Goal: Information Seeking & Learning: Understand process/instructions

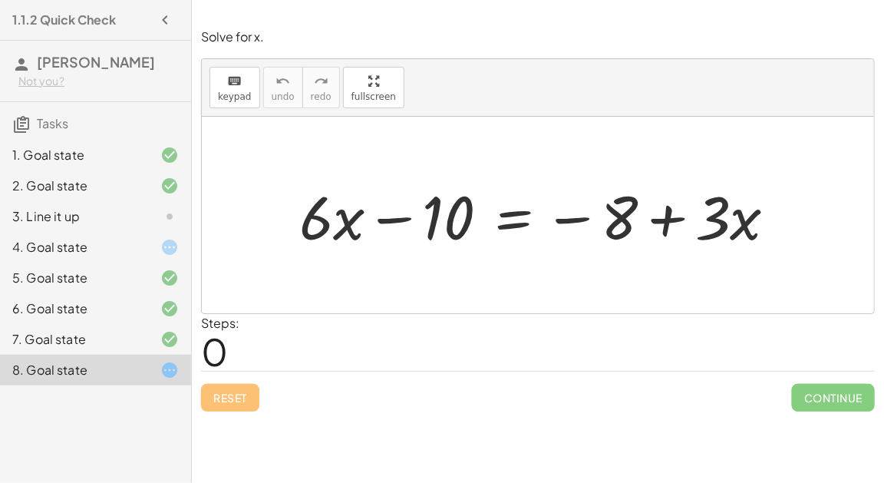
drag, startPoint x: 289, startPoint y: 228, endPoint x: 415, endPoint y: 230, distance: 125.9
click at [415, 230] on div "+ · 6 · x − 10 = − 8 + · 3 · x" at bounding box center [538, 215] width 524 height 87
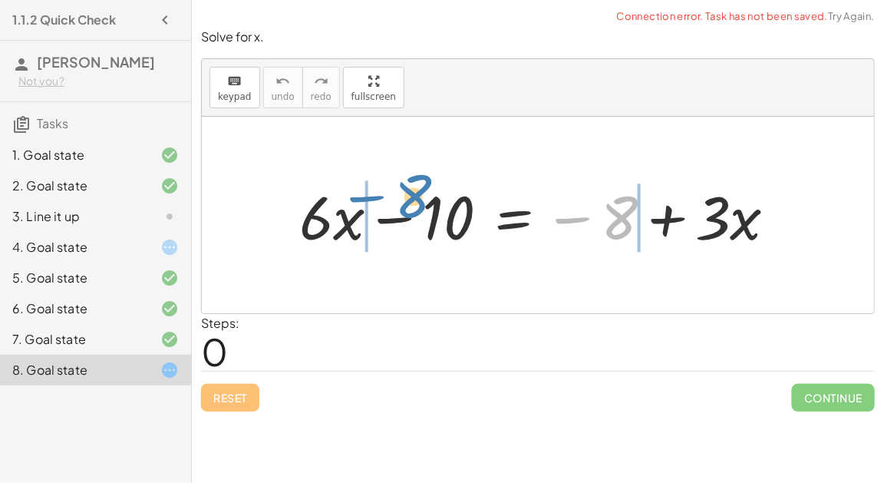
drag, startPoint x: 618, startPoint y: 220, endPoint x: 412, endPoint y: 203, distance: 206.4
click at [412, 203] on div at bounding box center [544, 215] width 505 height 79
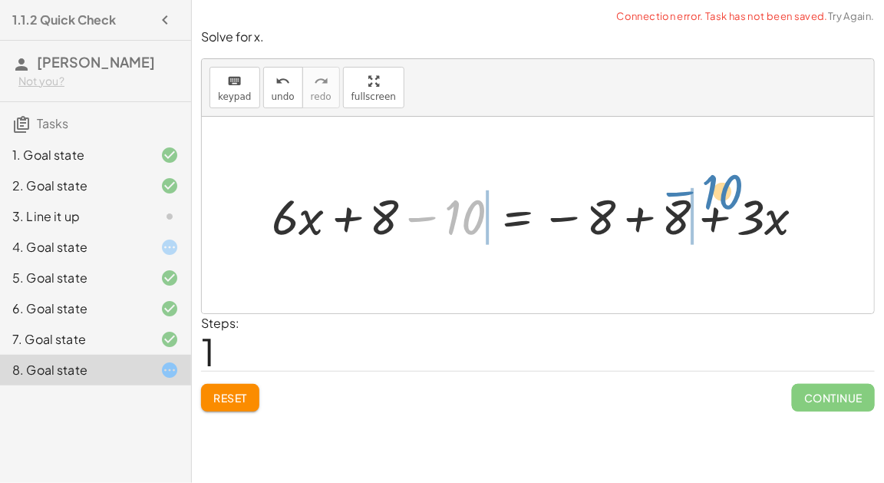
drag, startPoint x: 463, startPoint y: 212, endPoint x: 720, endPoint y: 186, distance: 258.5
click at [720, 186] on div at bounding box center [544, 215] width 560 height 64
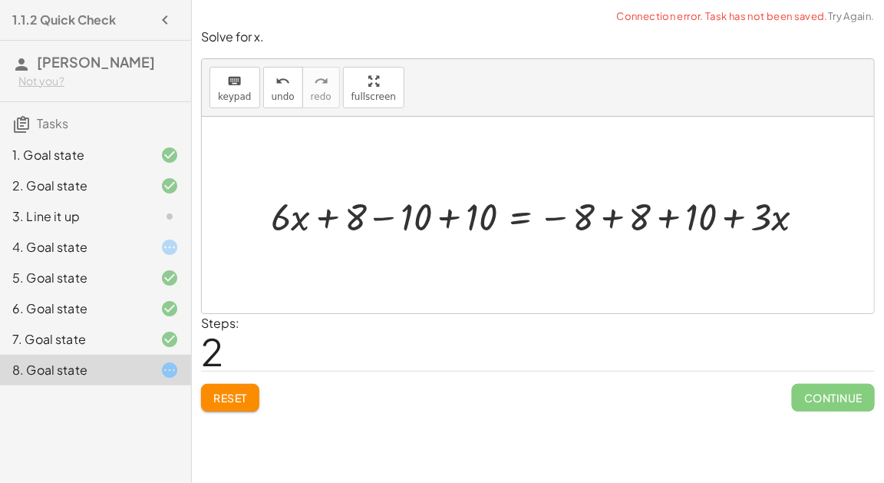
click at [448, 215] on div at bounding box center [544, 215] width 562 height 50
click at [464, 215] on div at bounding box center [609, 215] width 431 height 50
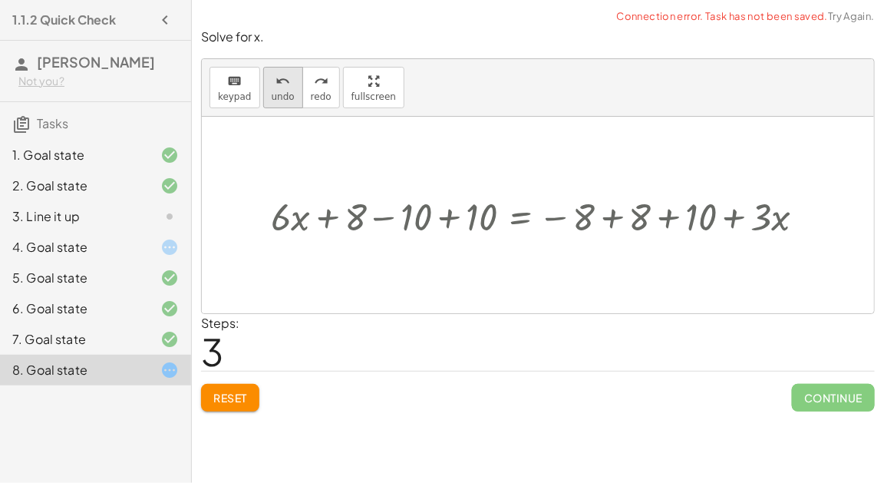
click at [275, 92] on span "undo" at bounding box center [283, 96] width 23 height 11
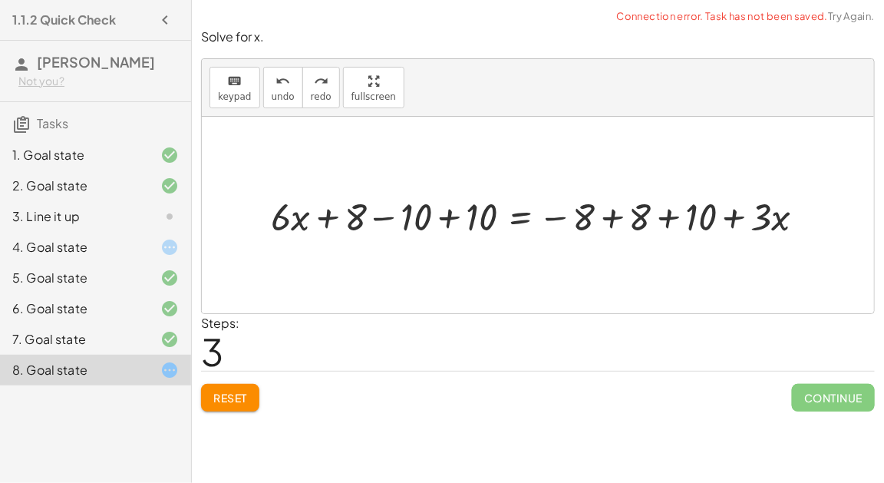
click at [382, 214] on div at bounding box center [544, 215] width 562 height 50
click at [454, 212] on div at bounding box center [578, 215] width 495 height 50
click at [671, 213] on div at bounding box center [609, 215] width 431 height 50
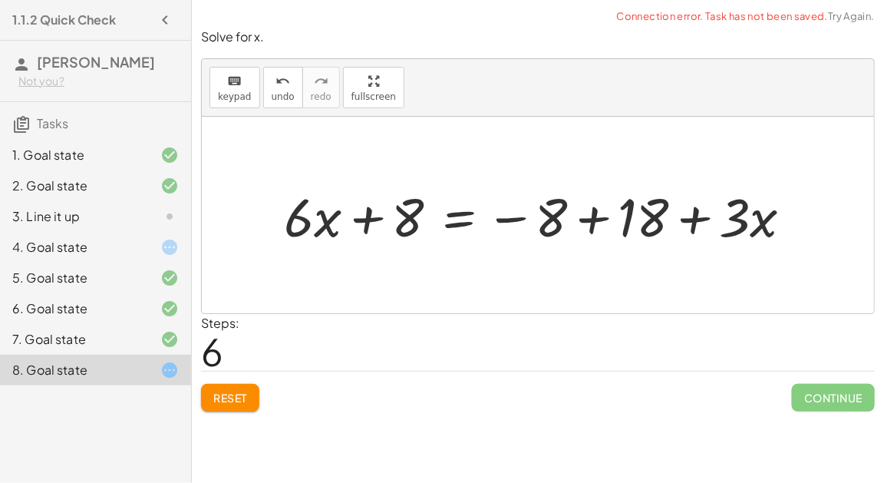
click at [613, 210] on div at bounding box center [544, 215] width 536 height 70
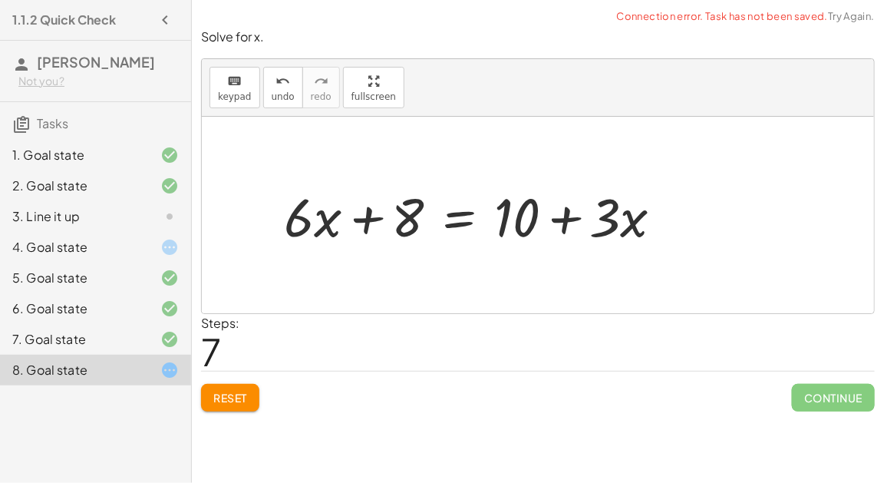
click at [236, 403] on button "Reset" at bounding box center [230, 398] width 58 height 28
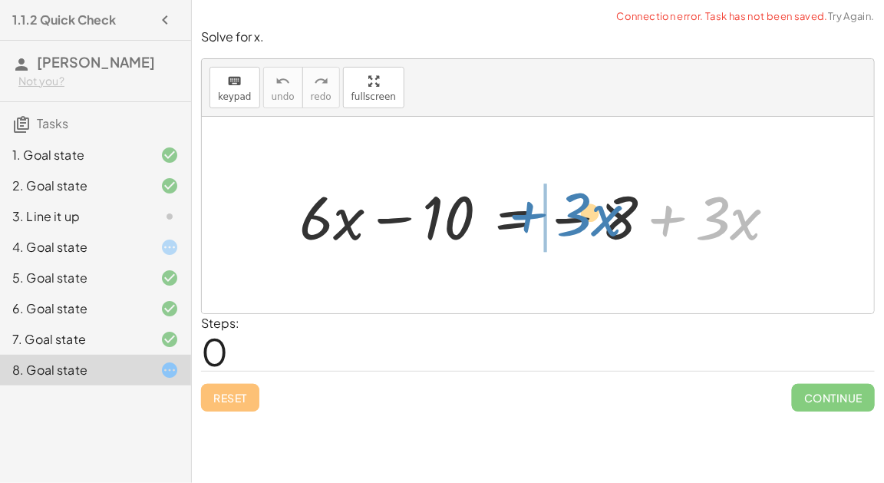
drag, startPoint x: 658, startPoint y: 217, endPoint x: 520, endPoint y: 213, distance: 138.2
click at [520, 213] on div at bounding box center [544, 215] width 505 height 79
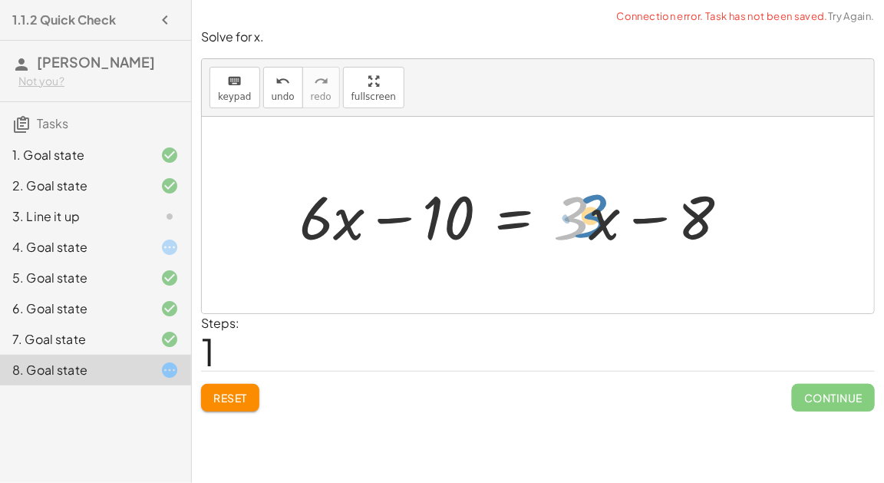
drag, startPoint x: 585, startPoint y: 208, endPoint x: 603, endPoint y: 204, distance: 18.1
click at [603, 204] on div at bounding box center [521, 215] width 458 height 79
click at [238, 79] on icon "keyboard" at bounding box center [234, 81] width 15 height 18
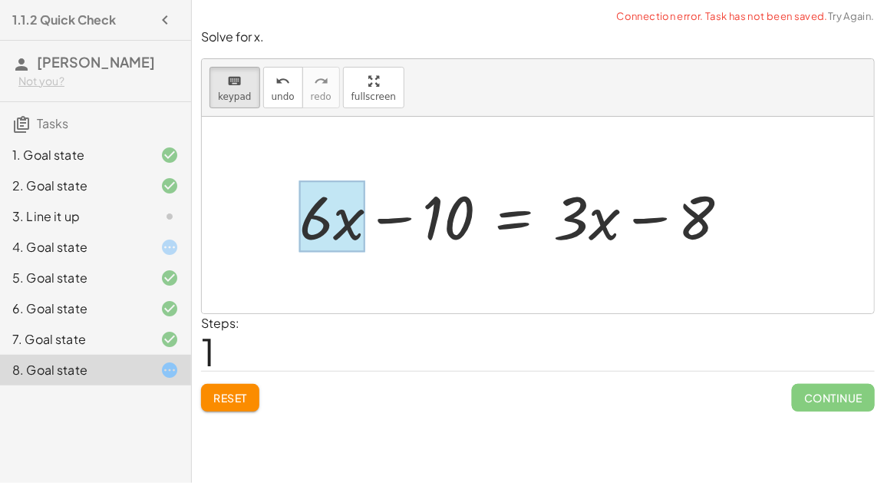
click at [346, 231] on div at bounding box center [332, 216] width 66 height 71
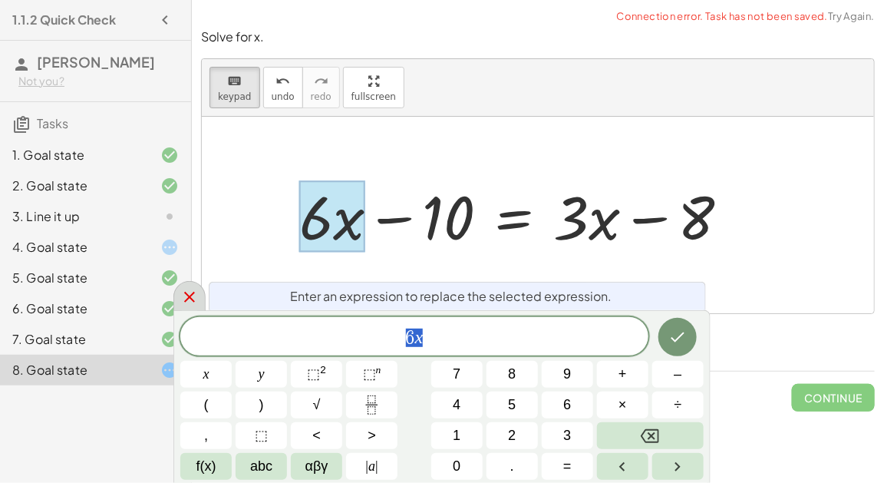
click at [192, 292] on icon at bounding box center [189, 297] width 18 height 18
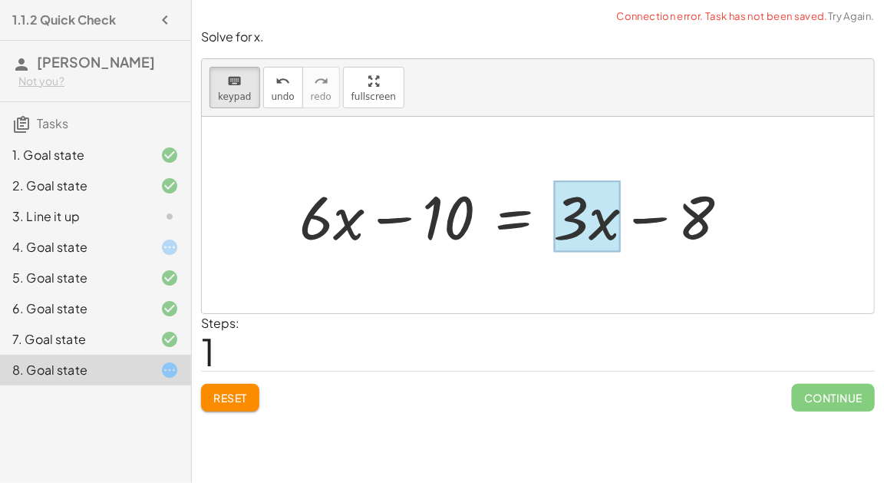
click at [594, 201] on div at bounding box center [587, 216] width 67 height 71
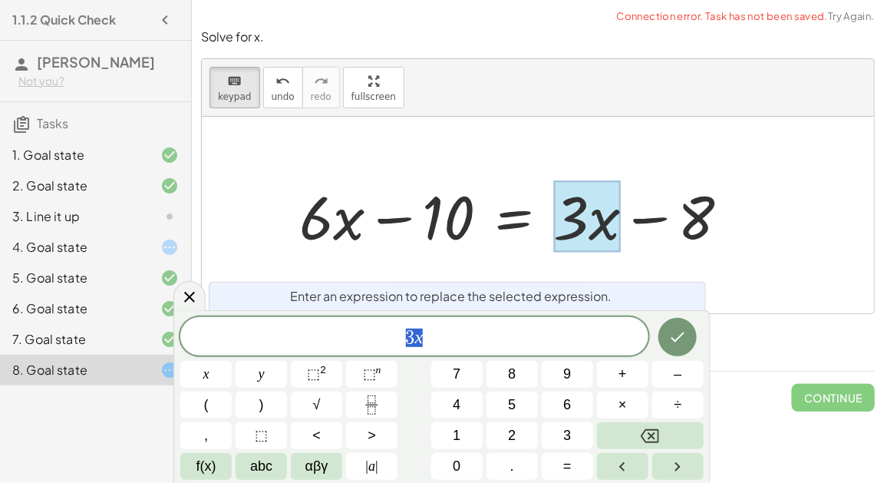
click at [489, 334] on span "3 x" at bounding box center [414, 337] width 468 height 21
click at [683, 408] on button "÷" at bounding box center [677, 404] width 51 height 27
click at [555, 432] on button "3" at bounding box center [567, 435] width 51 height 27
click at [665, 331] on button "Done" at bounding box center [678, 337] width 38 height 38
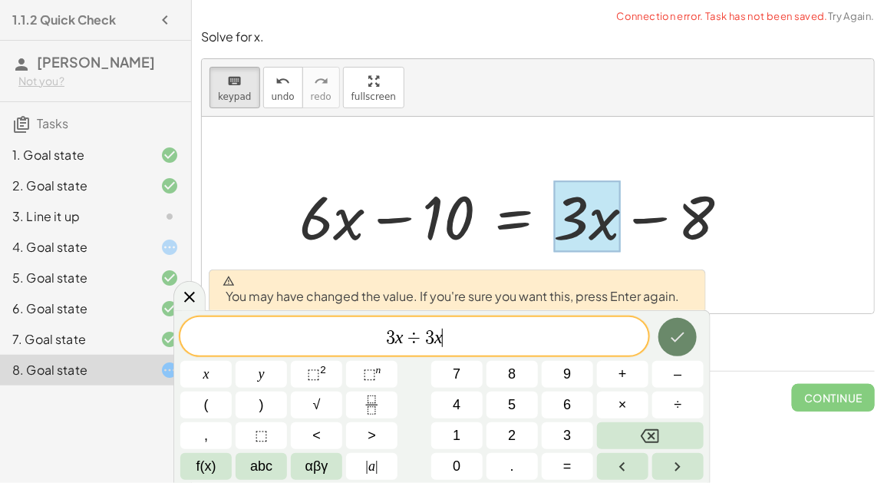
click at [665, 331] on button "Done" at bounding box center [678, 337] width 38 height 38
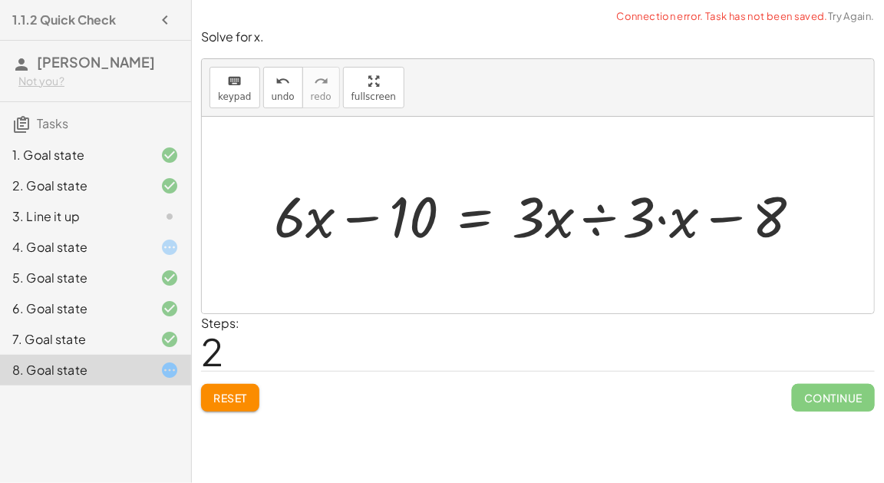
click at [590, 216] on div at bounding box center [544, 215] width 556 height 74
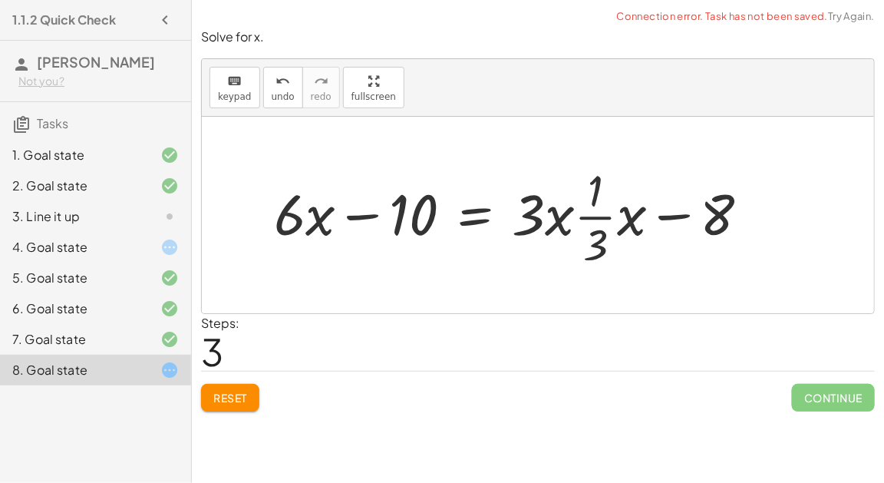
click at [528, 207] on div at bounding box center [518, 215] width 504 height 111
click at [272, 86] on div "undo" at bounding box center [283, 80] width 23 height 18
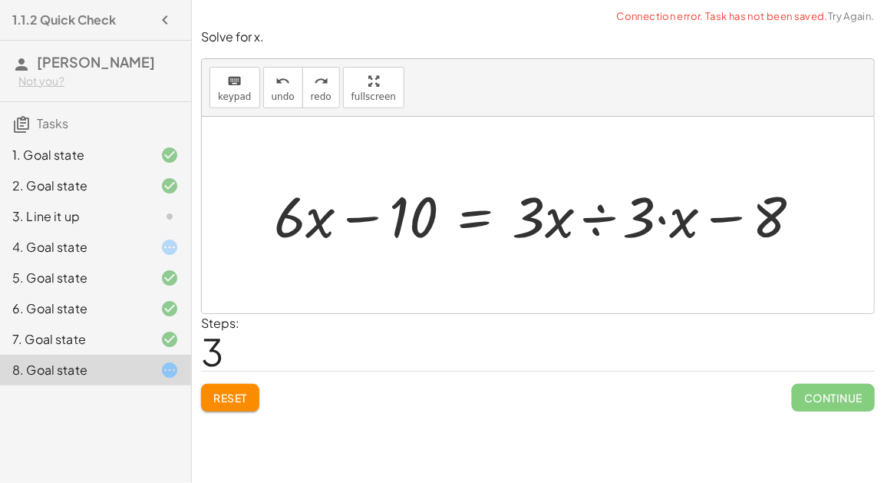
click at [662, 215] on div at bounding box center [544, 215] width 556 height 74
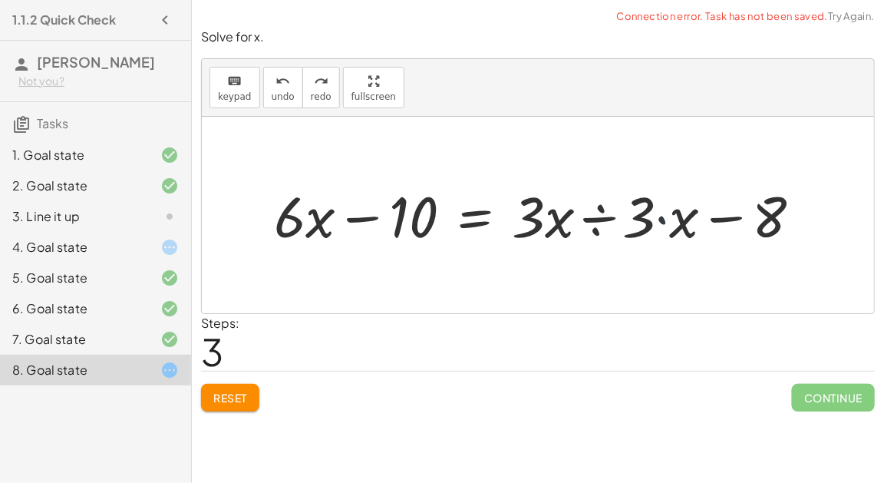
click at [662, 215] on div at bounding box center [544, 215] width 556 height 74
drag, startPoint x: 662, startPoint y: 215, endPoint x: 667, endPoint y: 240, distance: 25.0
click at [667, 240] on div at bounding box center [544, 215] width 556 height 74
drag, startPoint x: 686, startPoint y: 210, endPoint x: 656, endPoint y: 206, distance: 29.5
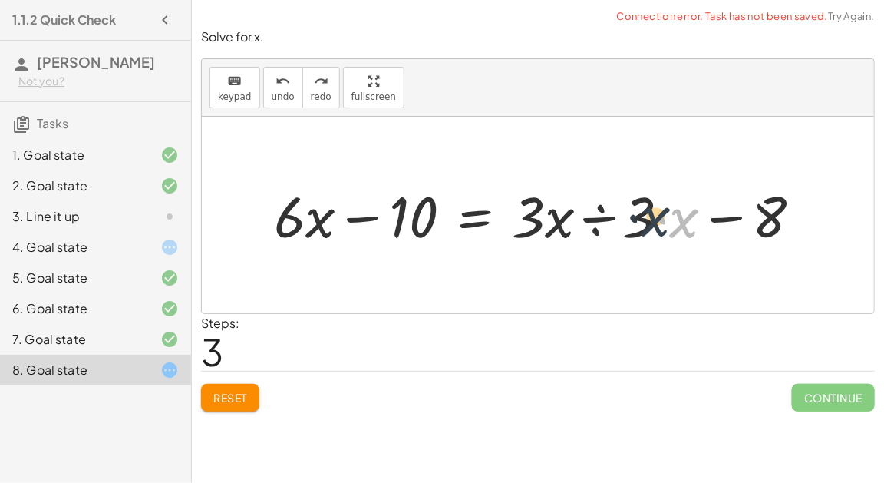
click at [656, 206] on div at bounding box center [544, 215] width 556 height 74
click at [272, 88] on div "undo" at bounding box center [283, 80] width 23 height 18
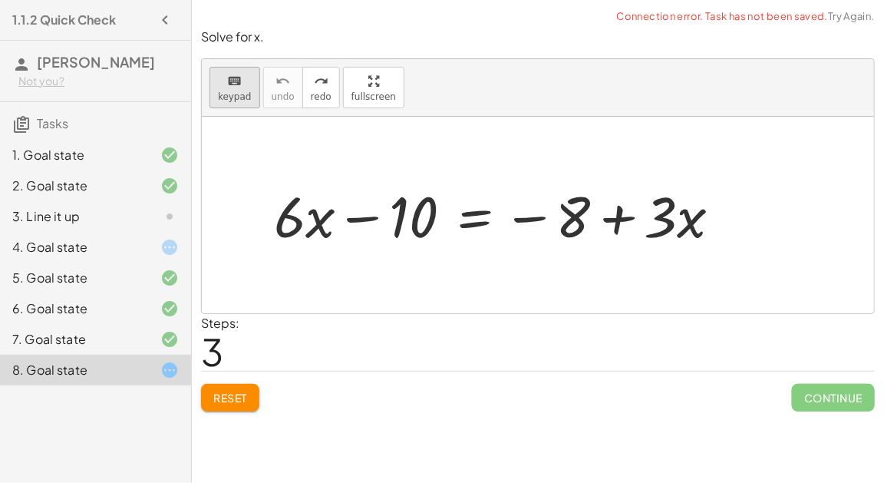
click at [241, 88] on button "keyboard keypad" at bounding box center [235, 87] width 51 height 41
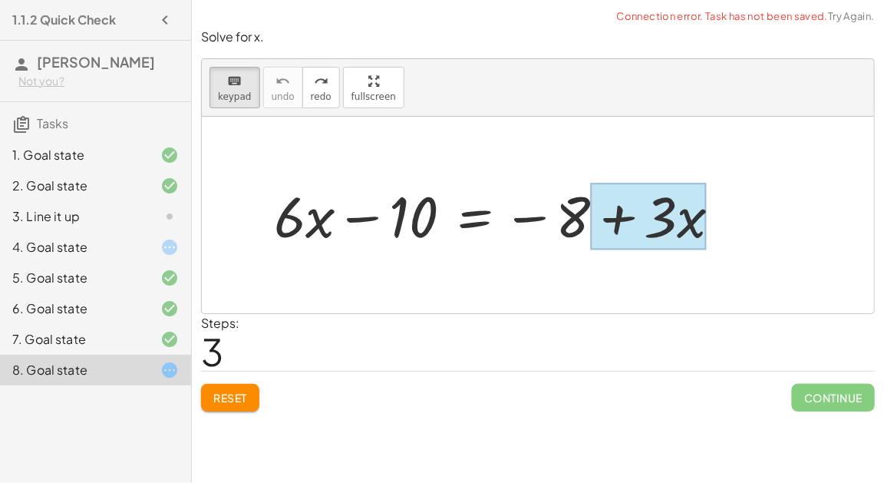
click at [682, 205] on div at bounding box center [648, 216] width 116 height 67
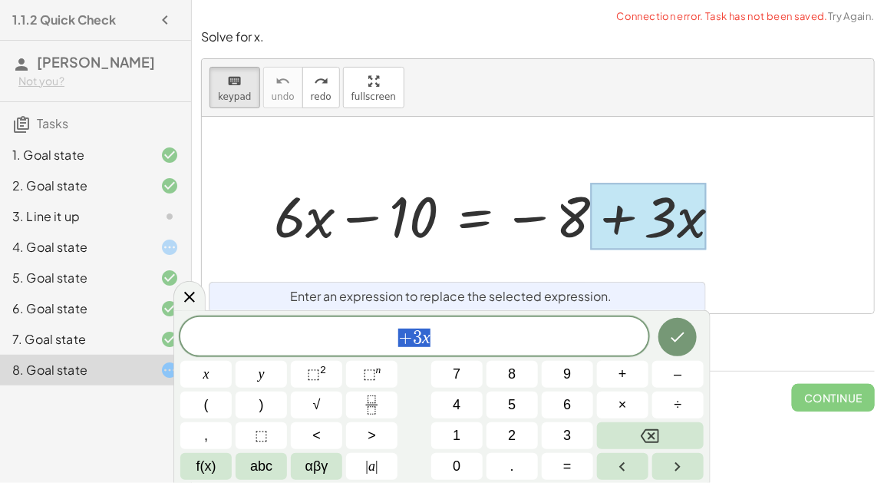
click at [456, 343] on span "+ 3 x" at bounding box center [414, 337] width 468 height 21
click at [674, 401] on button "÷" at bounding box center [677, 404] width 51 height 27
click at [574, 433] on button "3" at bounding box center [567, 435] width 51 height 27
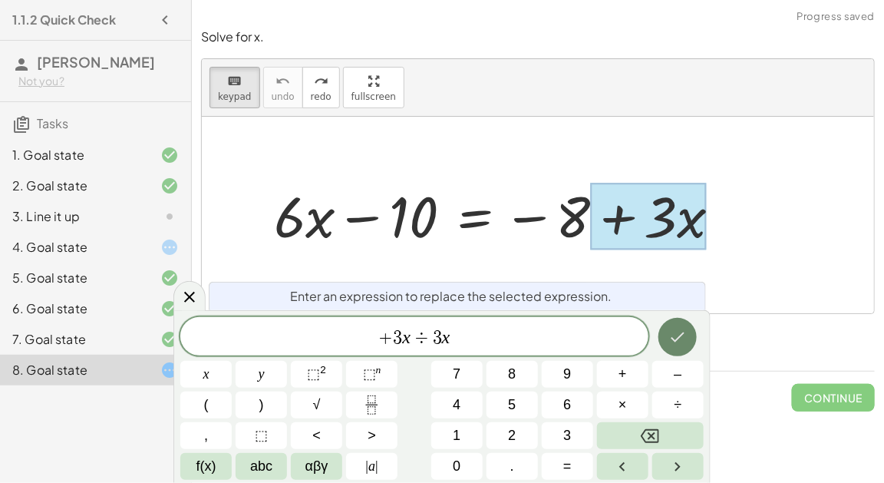
click at [686, 329] on icon "Done" at bounding box center [678, 337] width 18 height 18
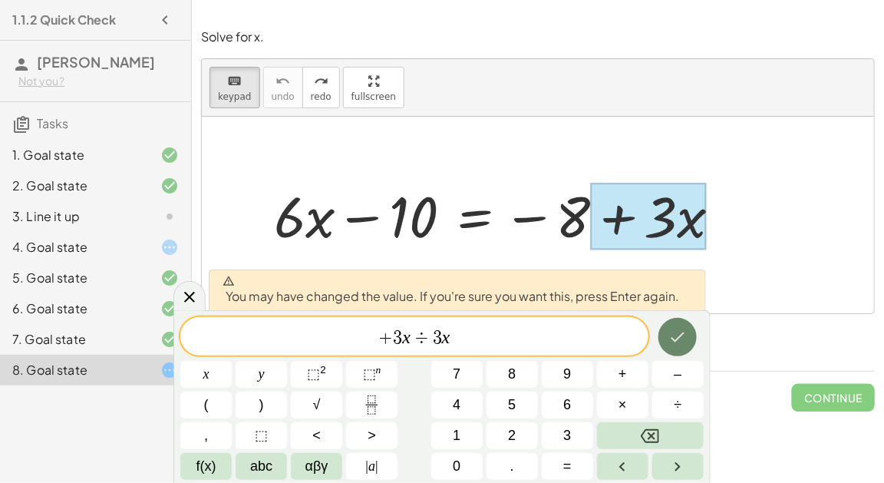
click at [686, 329] on icon "Done" at bounding box center [678, 337] width 18 height 18
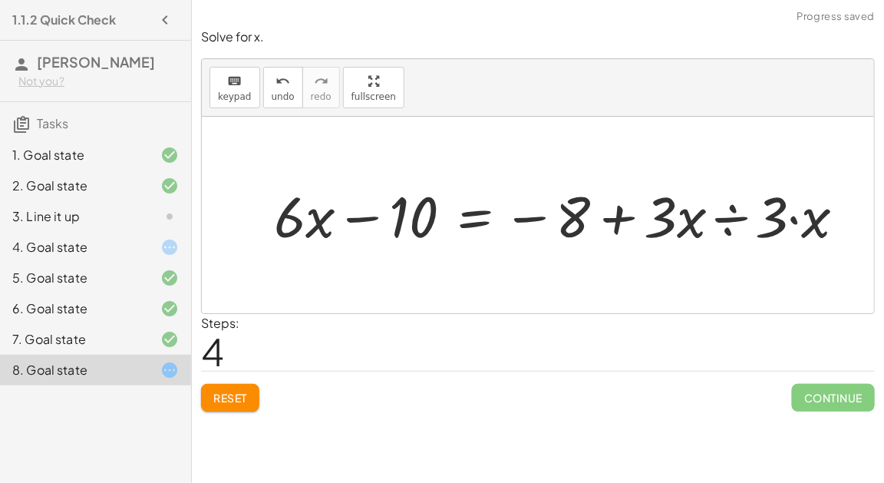
click at [730, 210] on div at bounding box center [566, 215] width 600 height 74
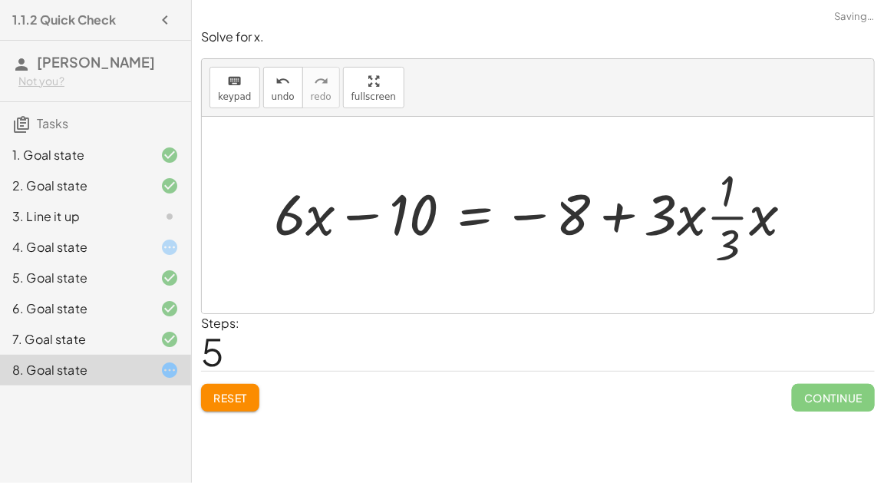
click at [734, 216] on div at bounding box center [539, 215] width 547 height 111
click at [734, 216] on div at bounding box center [605, 215] width 678 height 74
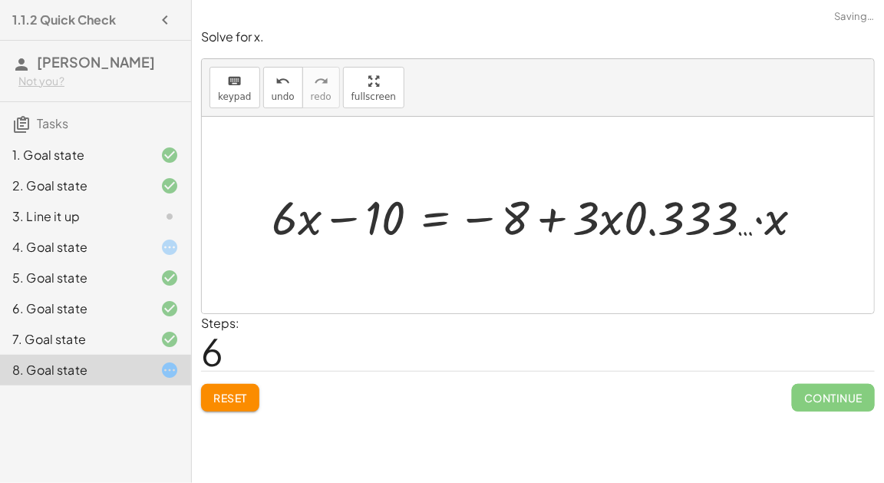
click at [244, 391] on span "Reset" at bounding box center [230, 398] width 34 height 14
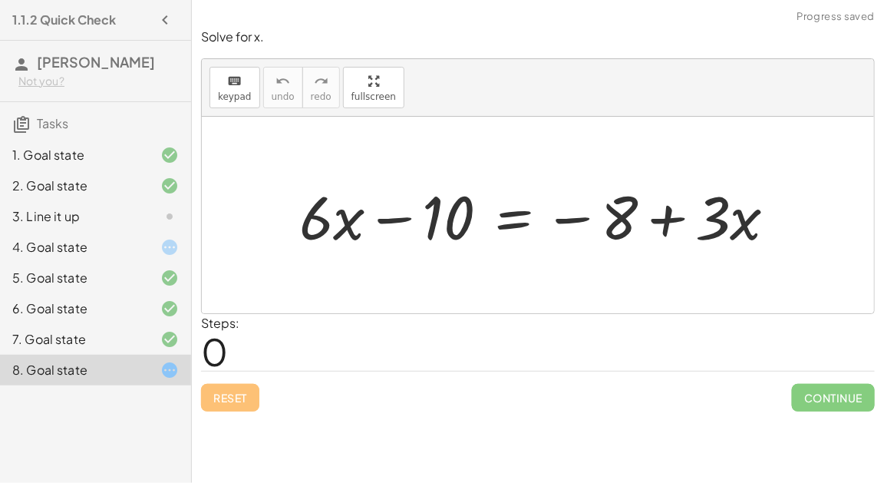
click at [153, 148] on div at bounding box center [157, 155] width 43 height 18
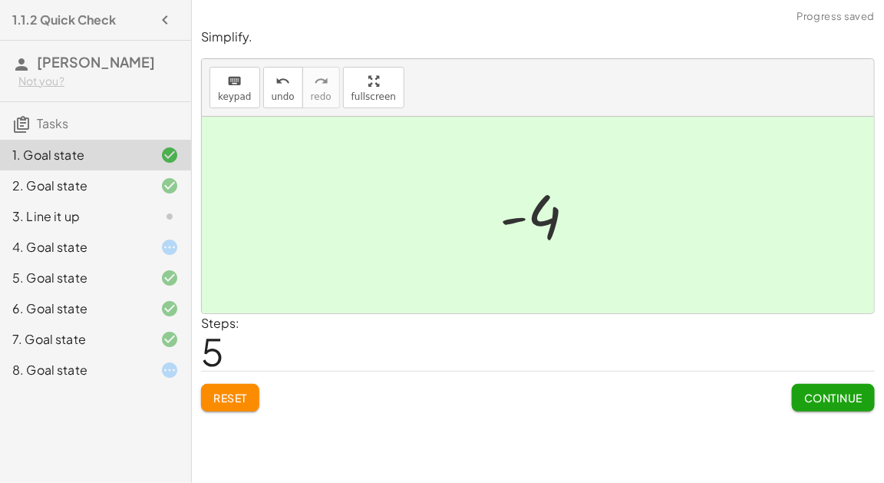
click at [157, 190] on div at bounding box center [157, 186] width 43 height 18
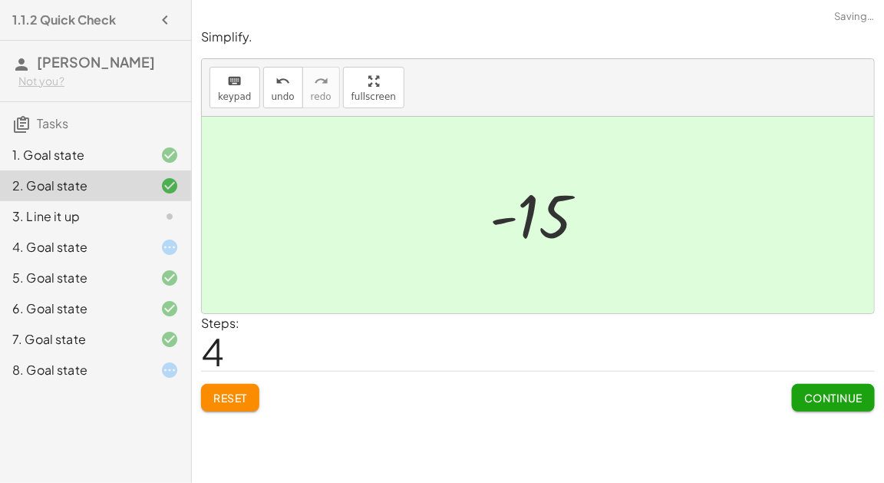
click at [146, 148] on div at bounding box center [157, 155] width 43 height 18
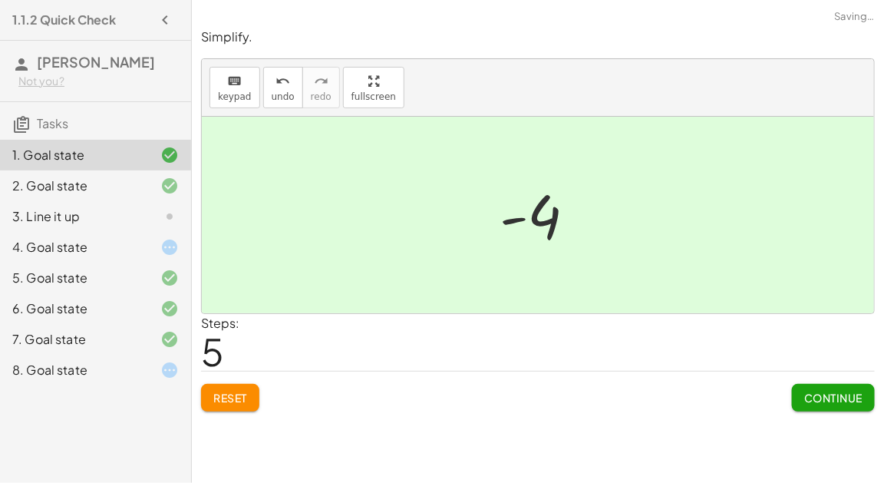
click at [249, 385] on button "Reset" at bounding box center [230, 398] width 58 height 28
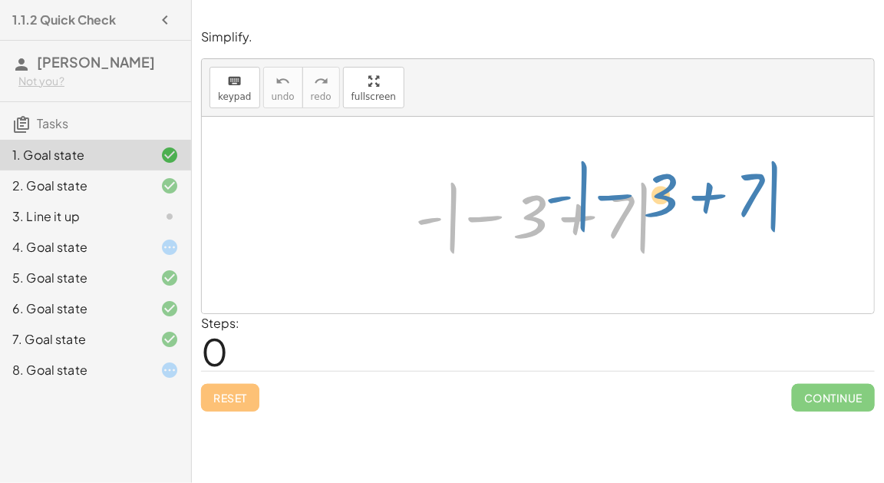
drag, startPoint x: 422, startPoint y: 214, endPoint x: 525, endPoint y: 183, distance: 107.3
click at [525, 183] on div at bounding box center [544, 215] width 273 height 85
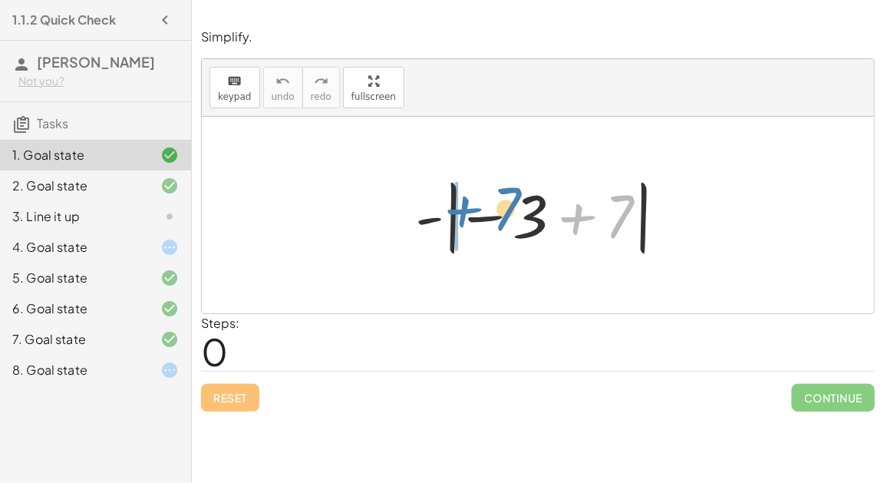
drag, startPoint x: 596, startPoint y: 218, endPoint x: 482, endPoint y: 210, distance: 113.9
click at [482, 210] on div at bounding box center [544, 215] width 273 height 85
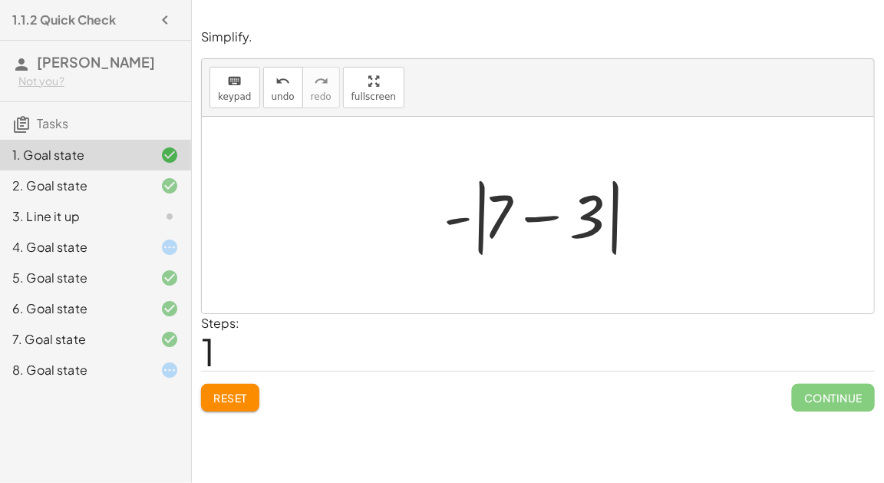
click at [540, 220] on div at bounding box center [544, 215] width 216 height 88
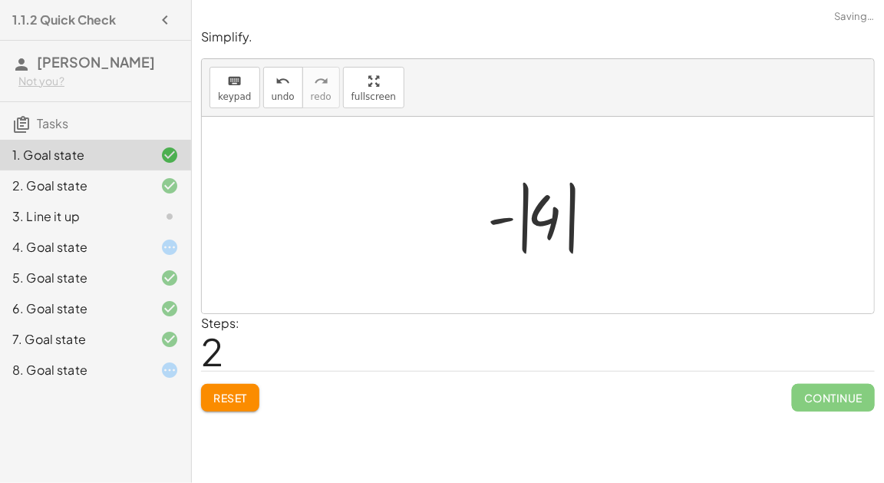
click at [540, 220] on div at bounding box center [544, 215] width 129 height 85
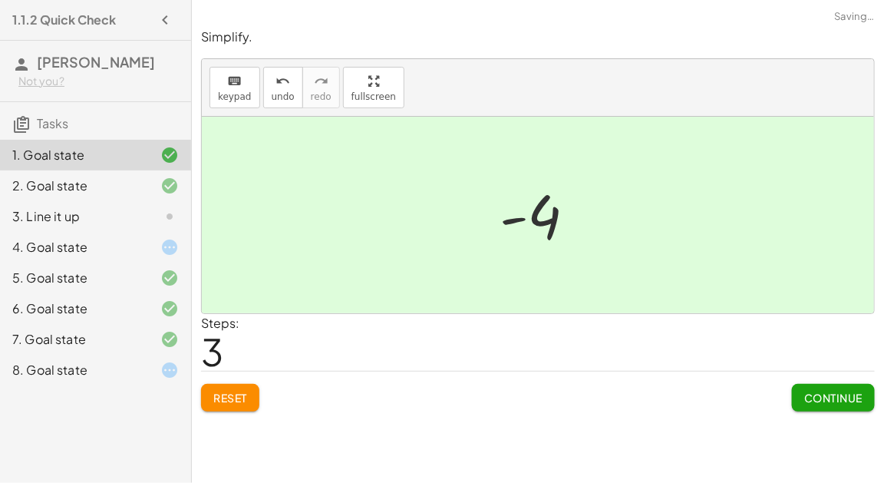
click at [540, 220] on div at bounding box center [544, 215] width 104 height 76
click at [864, 396] on button "Continue" at bounding box center [833, 398] width 83 height 28
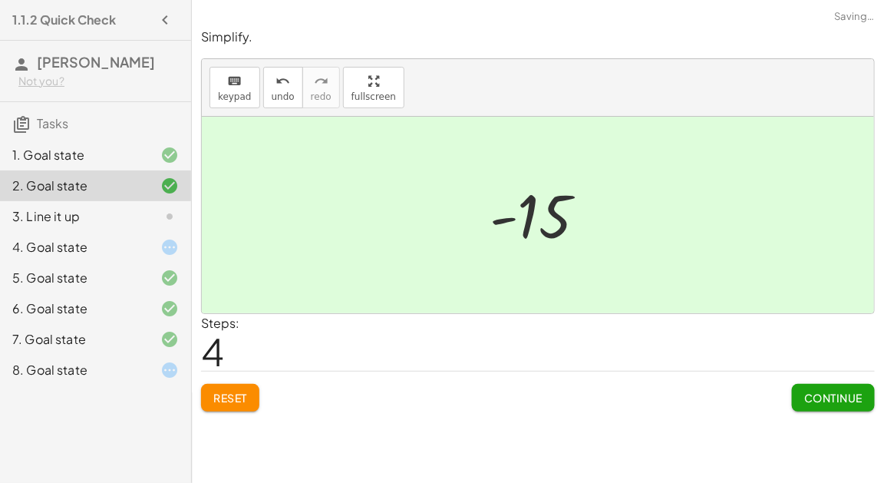
click at [864, 396] on button "Continue" at bounding box center [833, 398] width 83 height 28
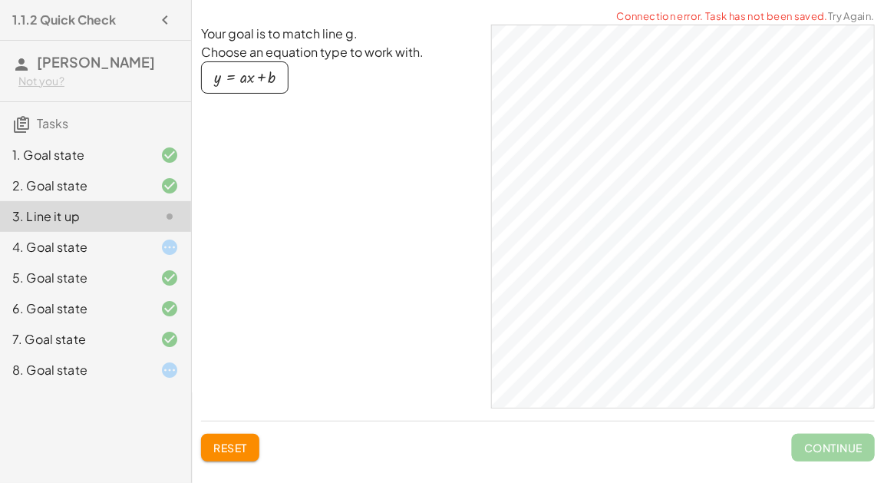
click at [154, 248] on div at bounding box center [157, 247] width 43 height 18
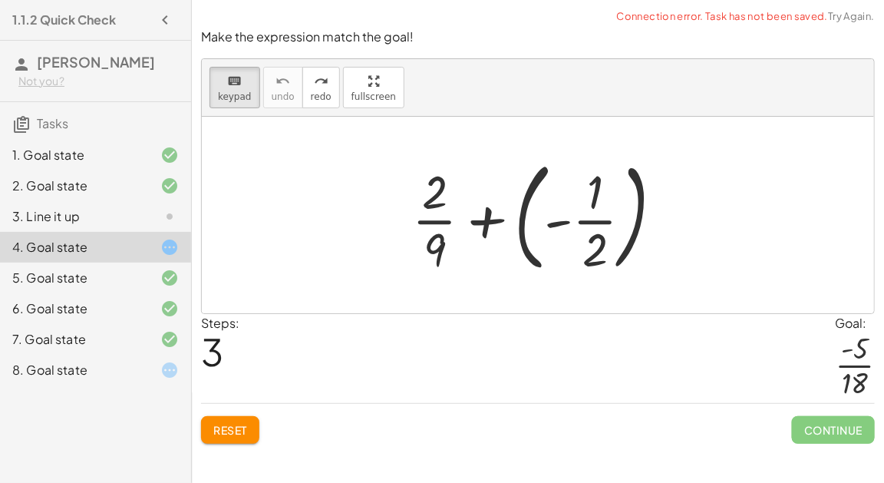
click at [221, 429] on span "Reset" at bounding box center [230, 430] width 34 height 14
click at [173, 160] on icon at bounding box center [169, 155] width 18 height 18
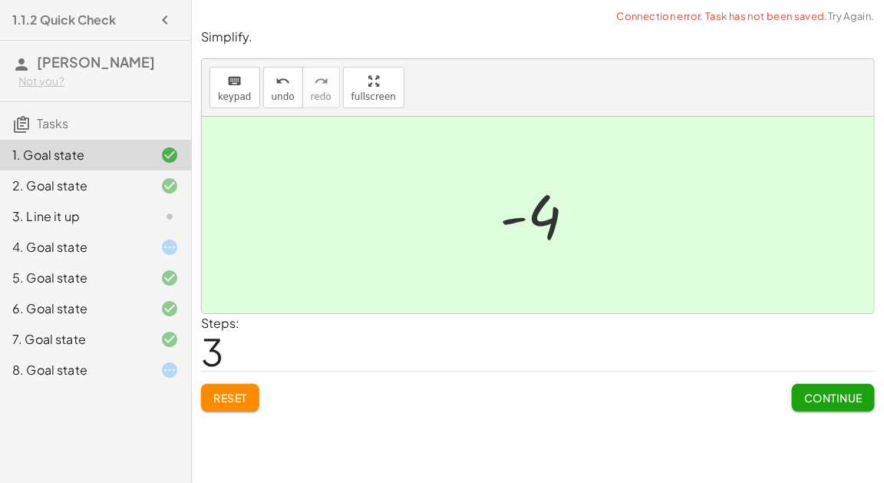
click at [244, 385] on button "Reset" at bounding box center [230, 398] width 58 height 28
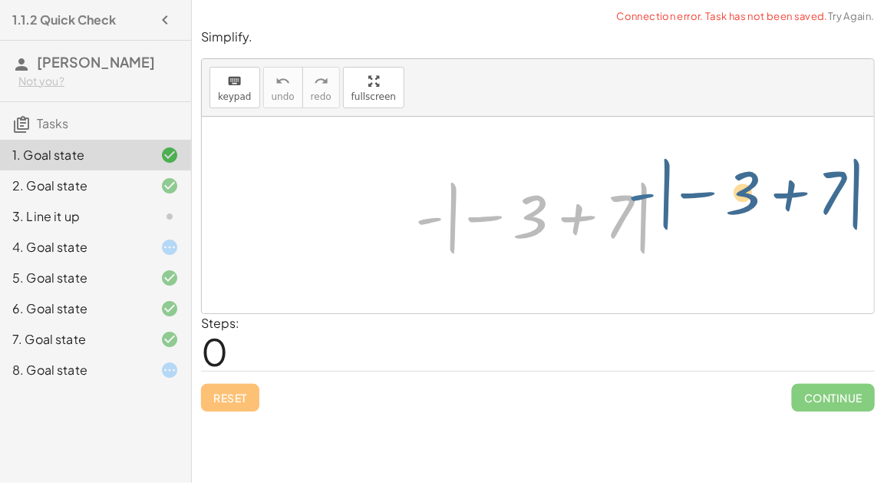
drag, startPoint x: 429, startPoint y: 223, endPoint x: 407, endPoint y: 234, distance: 25.1
click at [408, 234] on div at bounding box center [544, 215] width 273 height 85
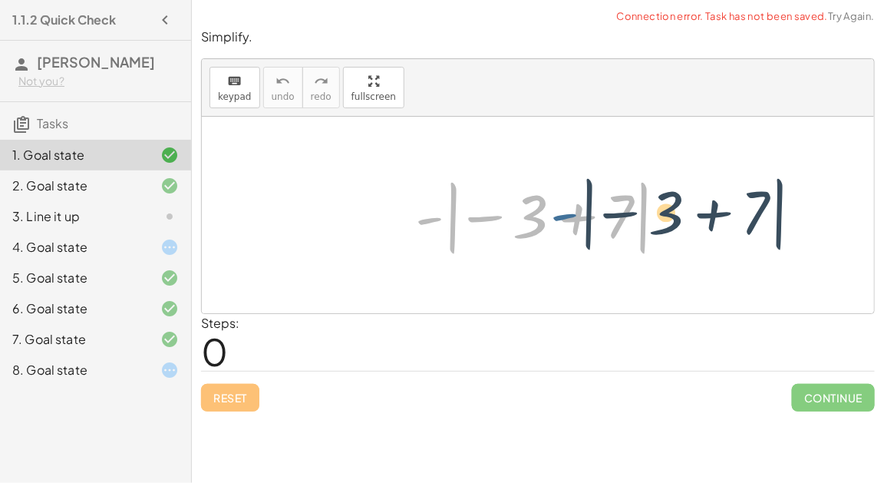
drag, startPoint x: 427, startPoint y: 218, endPoint x: 553, endPoint y: 212, distance: 126.0
click at [553, 212] on div at bounding box center [544, 215] width 273 height 85
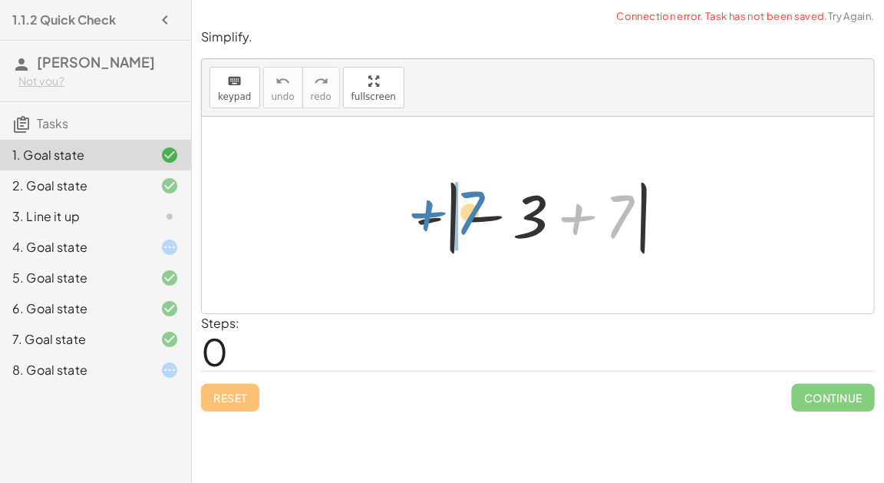
drag, startPoint x: 622, startPoint y: 211, endPoint x: 472, endPoint y: 207, distance: 149.7
click at [472, 207] on div at bounding box center [544, 215] width 273 height 85
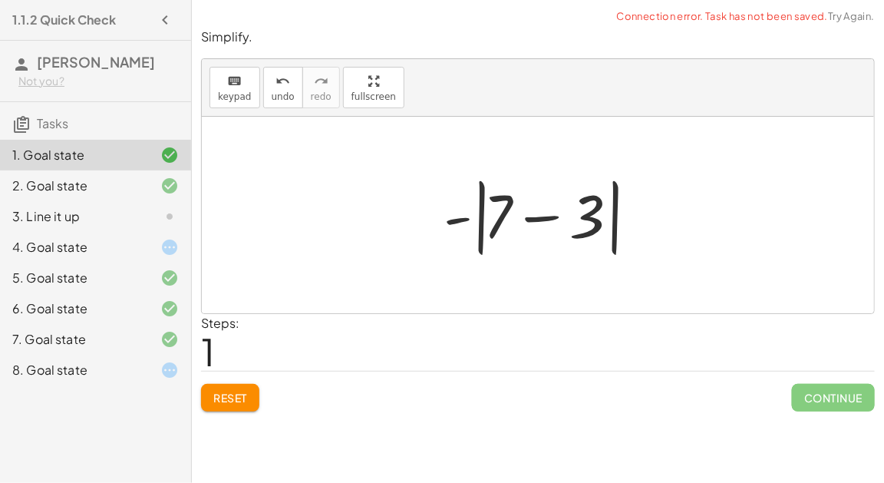
click at [540, 213] on div at bounding box center [544, 215] width 216 height 88
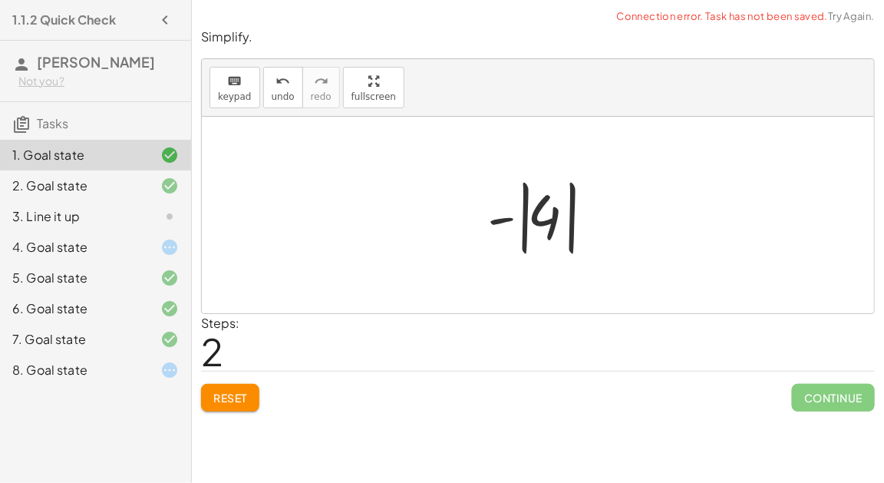
click at [535, 213] on div at bounding box center [544, 215] width 129 height 85
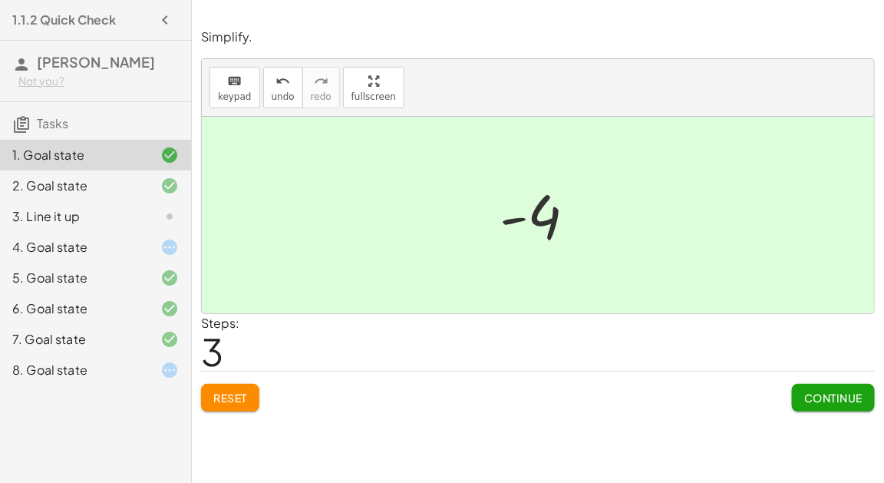
click at [159, 249] on div at bounding box center [157, 247] width 43 height 18
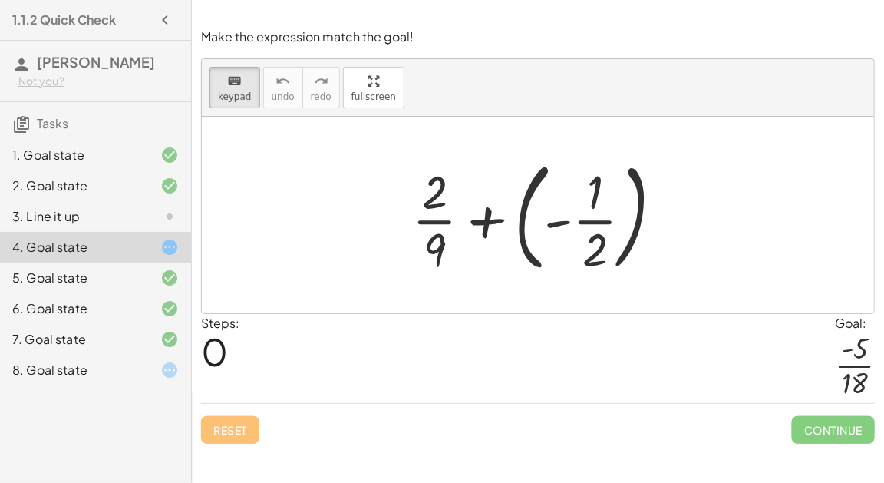
click at [76, 372] on div "8. Goal state" at bounding box center [74, 370] width 124 height 18
